Goal: Transaction & Acquisition: Register for event/course

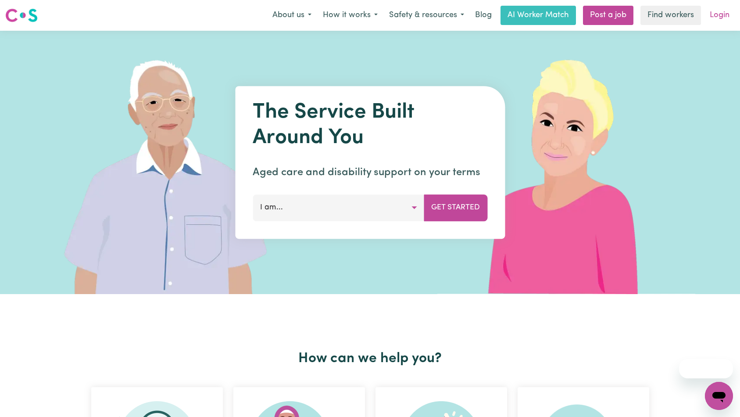
click at [719, 14] on link "Login" at bounding box center [719, 15] width 30 height 19
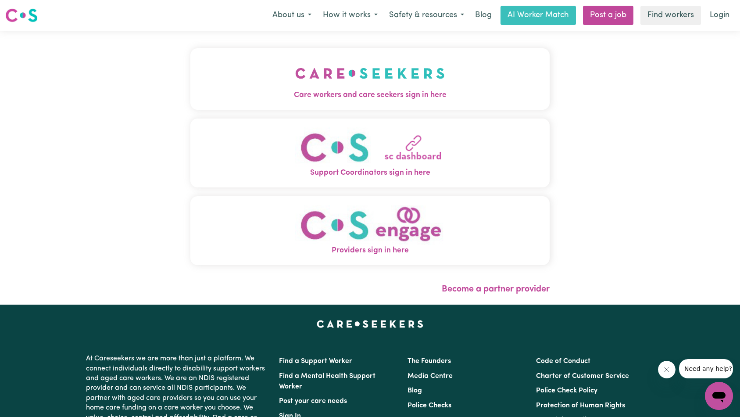
click at [407, 93] on span "Care workers and care seekers sign in here" at bounding box center [370, 94] width 360 height 11
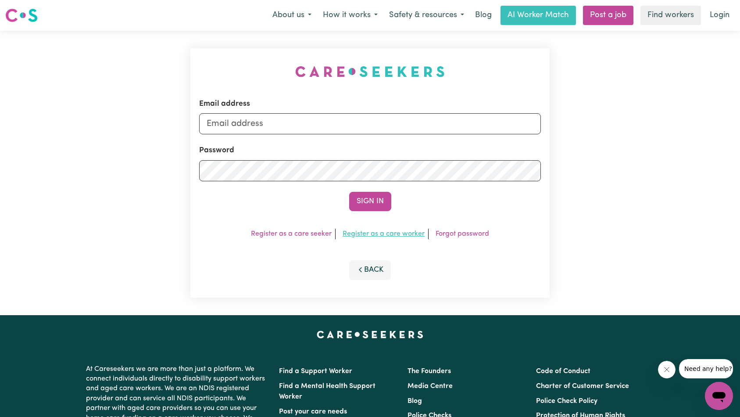
click at [399, 232] on link "Register as a care worker" at bounding box center [384, 233] width 82 height 7
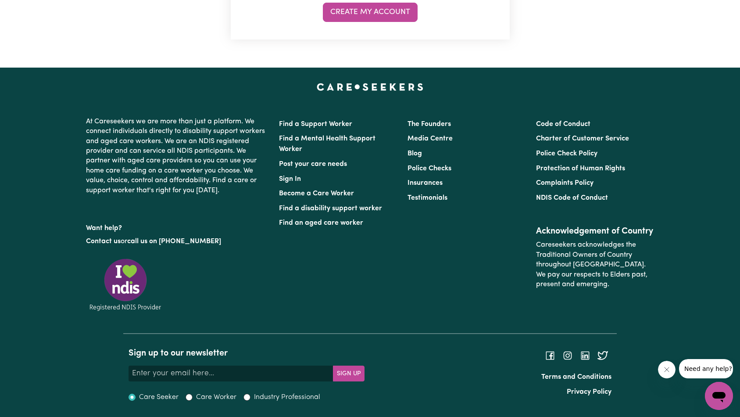
scroll to position [373, 0]
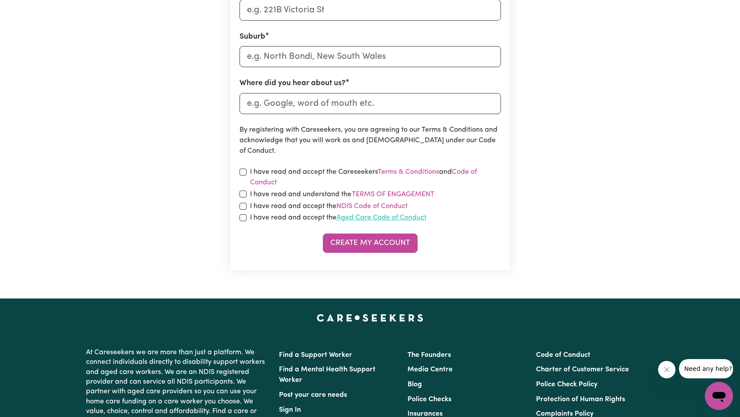
click at [397, 218] on link "Aged Care Code of Conduct" at bounding box center [381, 217] width 90 height 7
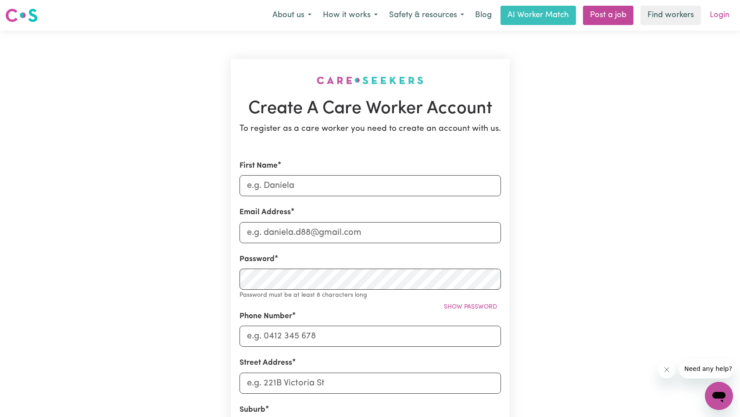
click at [728, 17] on link "Login" at bounding box center [719, 15] width 30 height 19
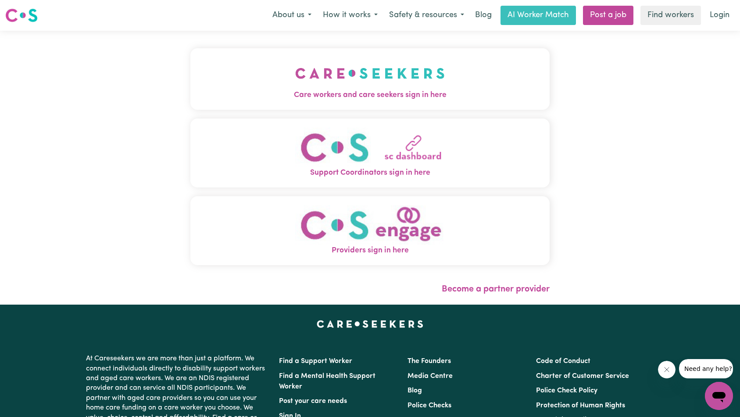
click at [480, 71] on button "Care workers and care seekers sign in here" at bounding box center [370, 78] width 360 height 61
